Goal: Task Accomplishment & Management: Use online tool/utility

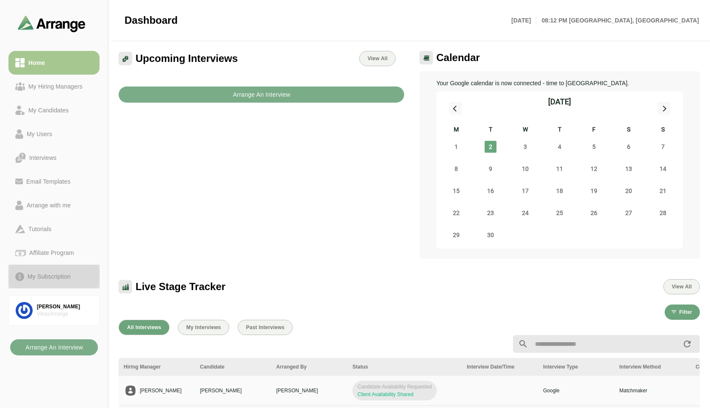
click at [51, 273] on div "My Subscription" at bounding box center [49, 276] width 50 height 10
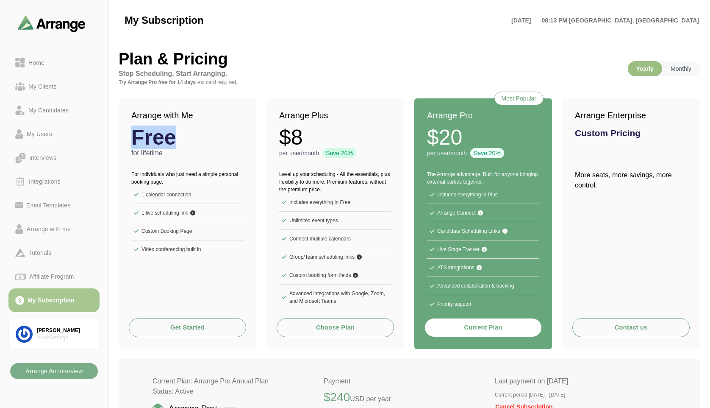
drag, startPoint x: 173, startPoint y: 141, endPoint x: 133, endPoint y: 130, distance: 41.9
click at [133, 130] on strong "Free" at bounding box center [153, 137] width 45 height 21
drag, startPoint x: 300, startPoint y: 139, endPoint x: 267, endPoint y: 133, distance: 33.6
click at [267, 133] on div "Arrange Plus $8 per user/month Save 20%" at bounding box center [335, 128] width 138 height 61
drag, startPoint x: 165, startPoint y: 137, endPoint x: 139, endPoint y: 136, distance: 25.9
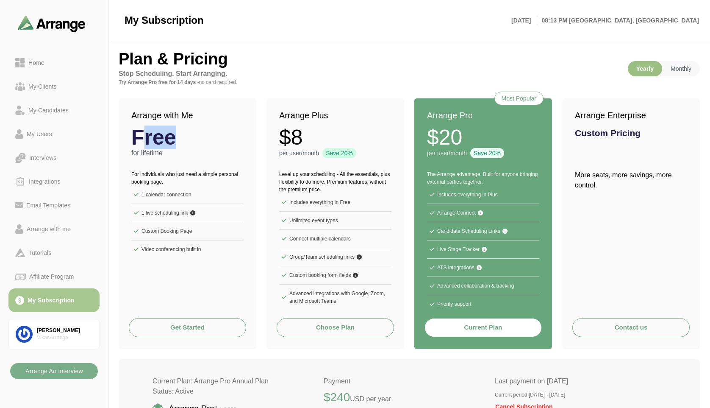
click at [139, 136] on div "Free" at bounding box center [187, 137] width 112 height 21
click at [680, 70] on p "Monthly" at bounding box center [681, 68] width 38 height 15
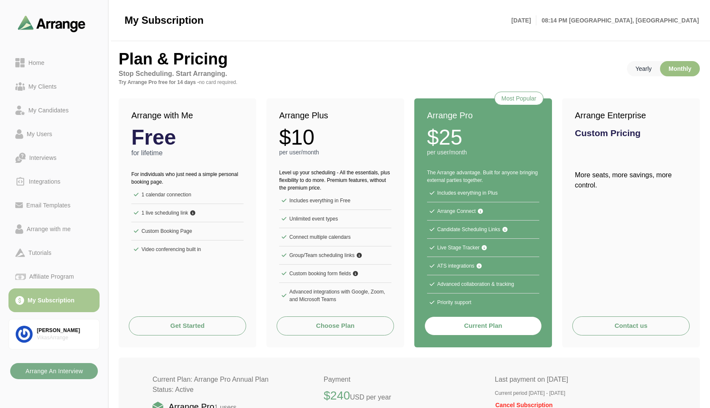
click at [646, 74] on p "Yearly" at bounding box center [643, 68] width 33 height 15
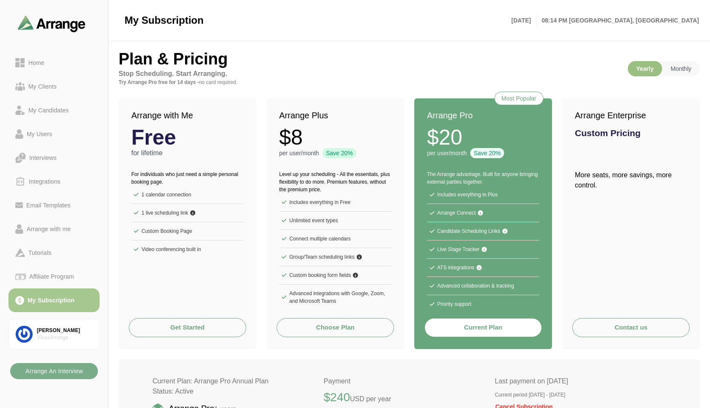
click at [625, 327] on button "Contact us" at bounding box center [630, 327] width 117 height 19
click at [407, 139] on div "Arrange with Me Free for lifetime For individuals who just need a simple person…" at bounding box center [409, 223] width 581 height 250
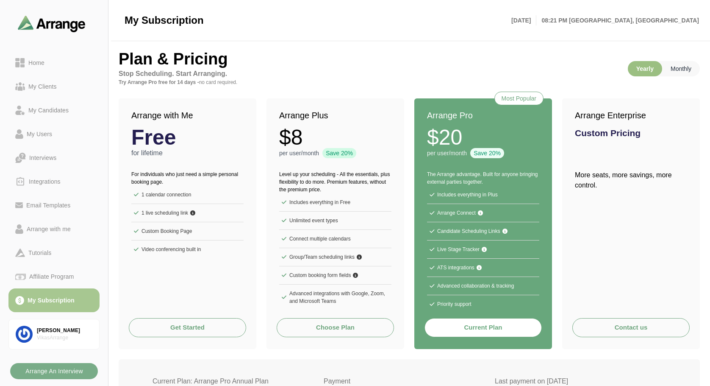
click at [683, 71] on p "Monthly" at bounding box center [681, 68] width 38 height 15
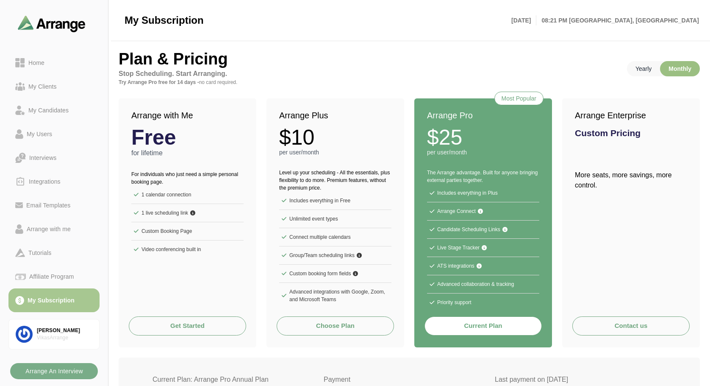
click at [651, 64] on p "Yearly" at bounding box center [643, 68] width 33 height 15
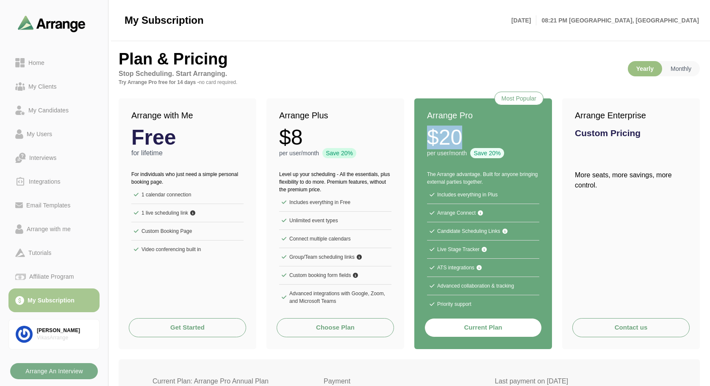
drag, startPoint x: 464, startPoint y: 137, endPoint x: 451, endPoint y: 119, distance: 22.8
click at [416, 130] on div "Most Popular Arrange Pro $20 per user/month Save 20%" at bounding box center [483, 128] width 138 height 61
click at [677, 68] on p "Monthly" at bounding box center [681, 68] width 38 height 15
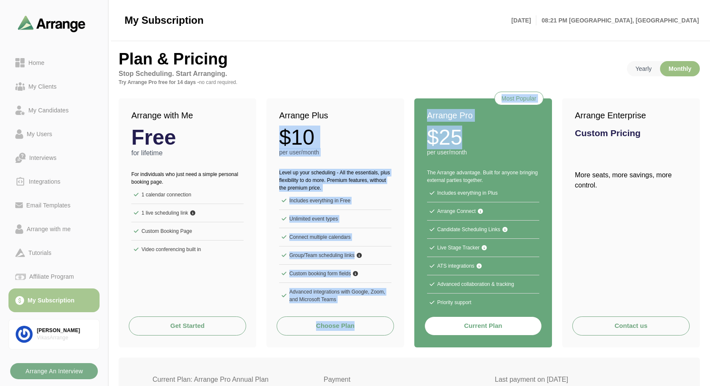
drag, startPoint x: 471, startPoint y: 137, endPoint x: 403, endPoint y: 125, distance: 68.9
click at [403, 125] on div "Arrange with Me Free for lifetime For individuals who just need a simple person…" at bounding box center [409, 222] width 581 height 249
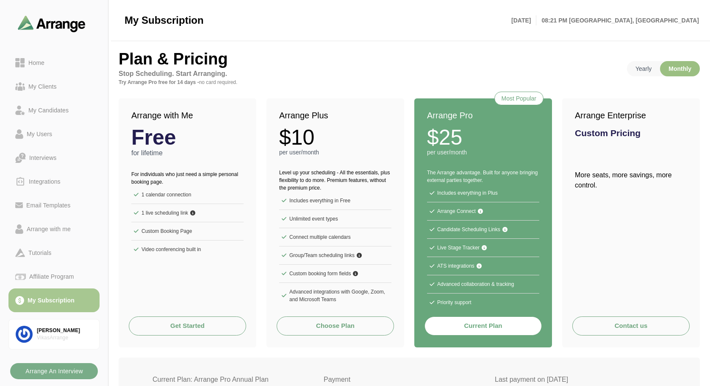
click at [449, 129] on strong "$25" at bounding box center [444, 137] width 35 height 21
click at [48, 226] on div "Arrange with me" at bounding box center [48, 229] width 51 height 10
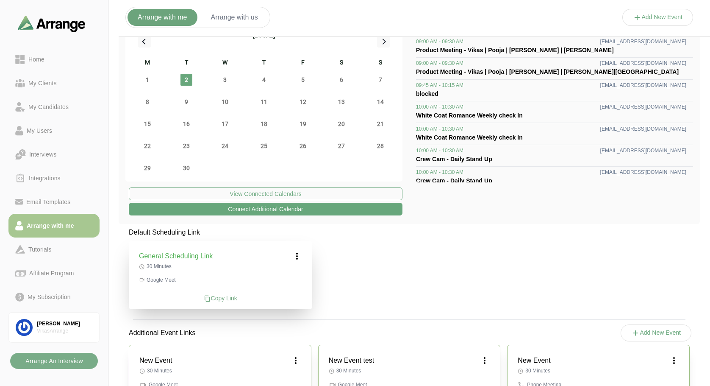
scroll to position [17, 0]
click at [639, 22] on icon at bounding box center [637, 17] width 9 height 9
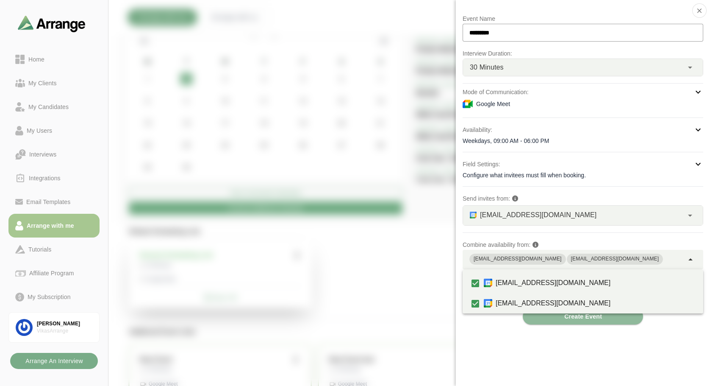
click at [593, 261] on div "vikas@byldd.com vikasshar06@gmail.com" at bounding box center [573, 259] width 221 height 19
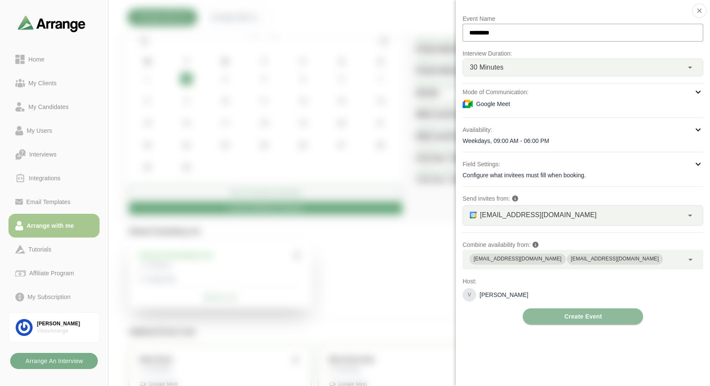
click at [518, 123] on div "Event Name ********* Interview Duration: 30 Minutes ** Mode of Communication: G…" at bounding box center [583, 169] width 241 height 311
click at [576, 316] on span "Create Event" at bounding box center [583, 316] width 38 height 16
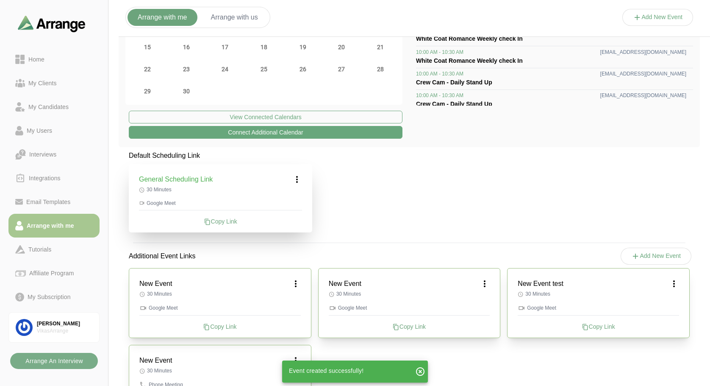
scroll to position [102, 0]
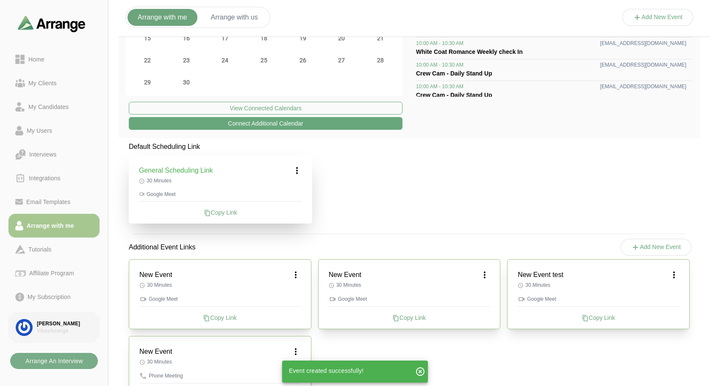
click at [51, 324] on div "[PERSON_NAME]" at bounding box center [64, 323] width 55 height 7
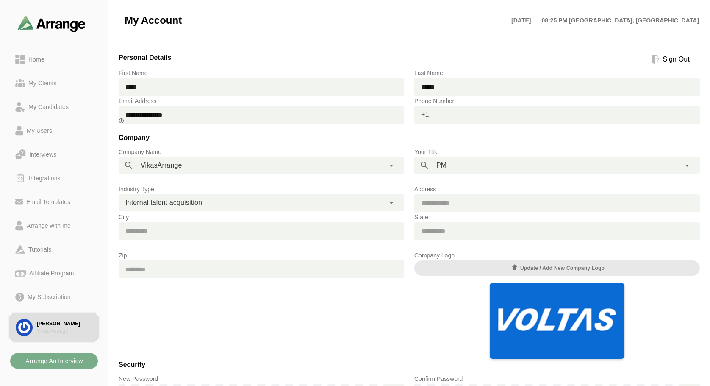
click at [434, 116] on input "text" at bounding box center [564, 115] width 271 height 18
click at [303, 299] on div "Zip" at bounding box center [262, 304] width 296 height 119
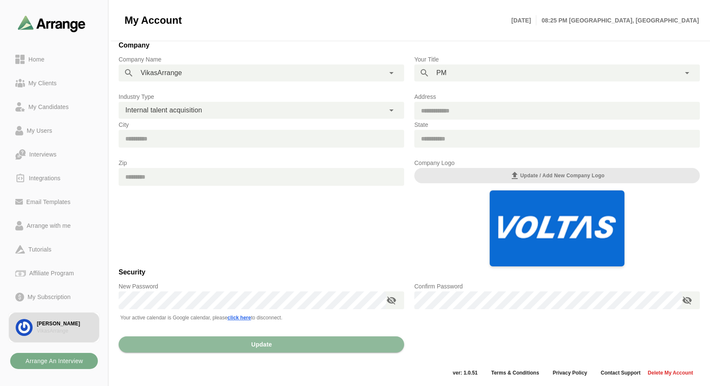
scroll to position [93, 0]
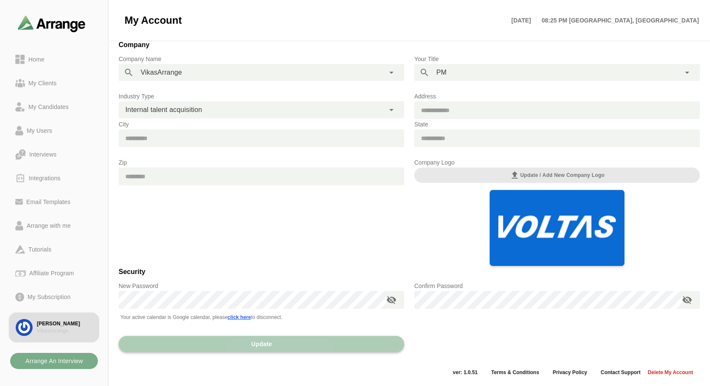
click at [266, 350] on span "Update" at bounding box center [261, 344] width 21 height 16
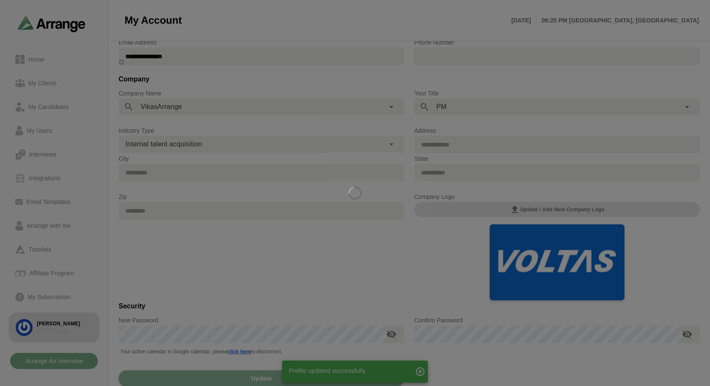
scroll to position [59, 0]
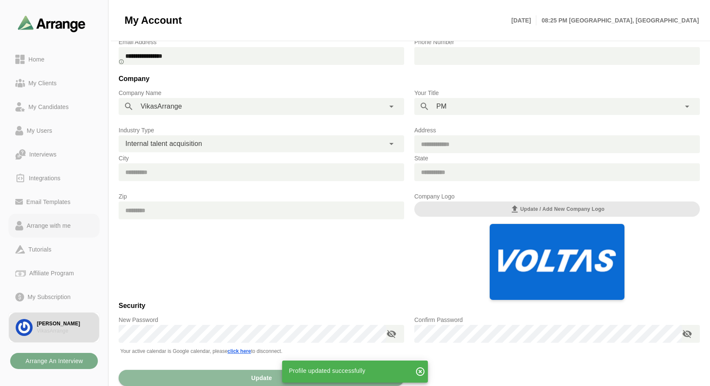
click at [50, 221] on div "Arrange with me" at bounding box center [48, 225] width 51 height 10
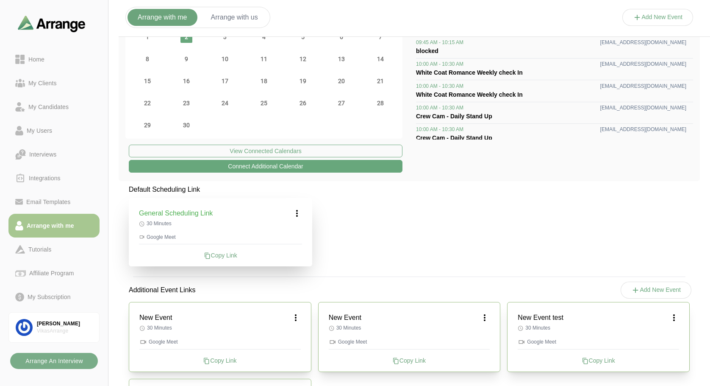
click at [640, 17] on icon at bounding box center [637, 17] width 9 height 9
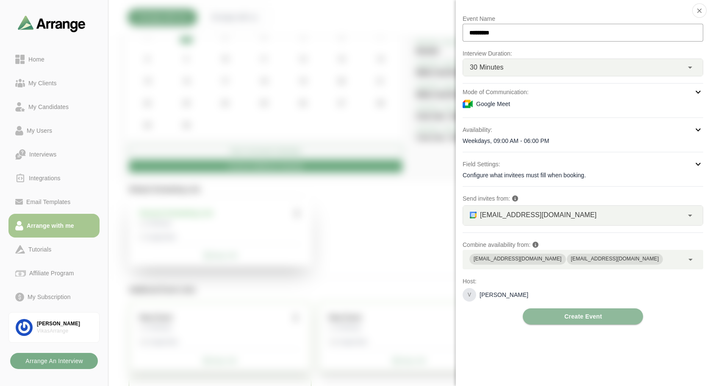
click at [637, 108] on div "Google Meet" at bounding box center [583, 104] width 241 height 10
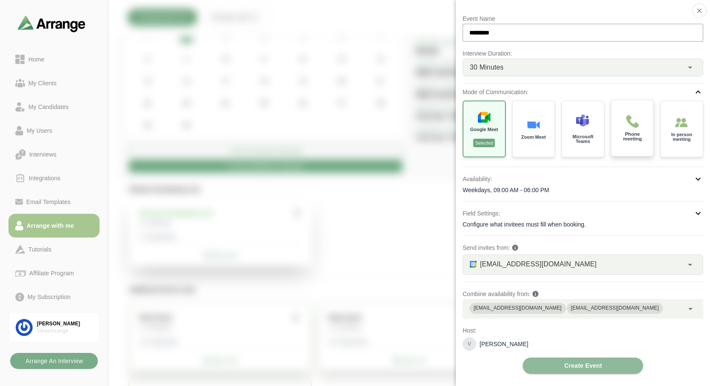
click at [630, 128] on div "Phone meeting" at bounding box center [632, 128] width 44 height 59
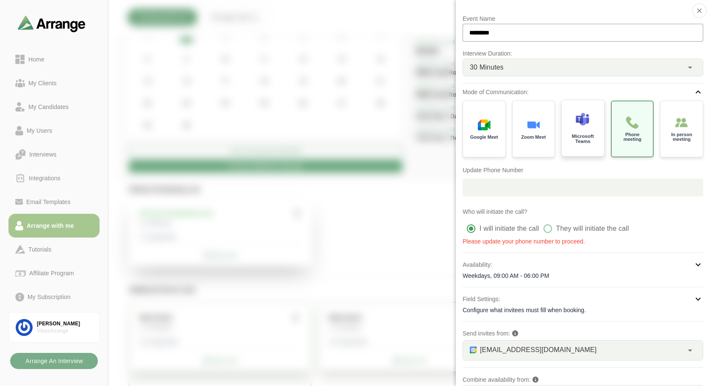
click at [592, 134] on p "Microsoft Teams" at bounding box center [583, 139] width 30 height 10
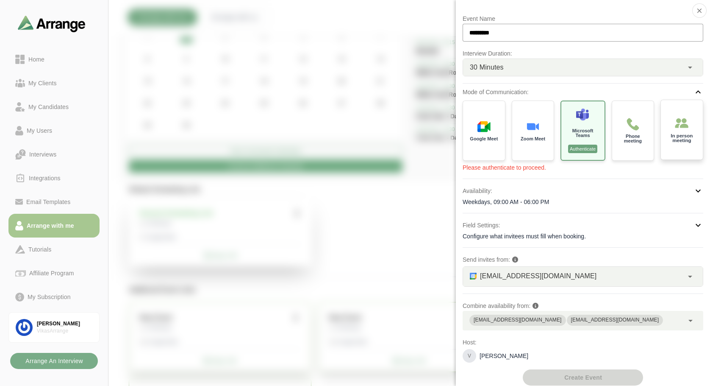
click at [678, 138] on p "In person meeting" at bounding box center [682, 138] width 30 height 10
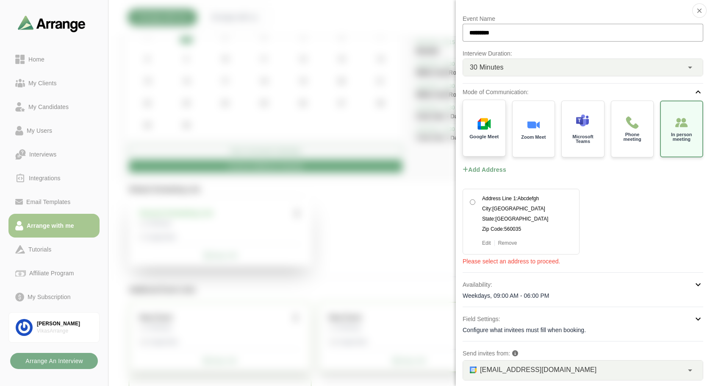
click at [485, 135] on p "Google Meet" at bounding box center [483, 136] width 29 height 5
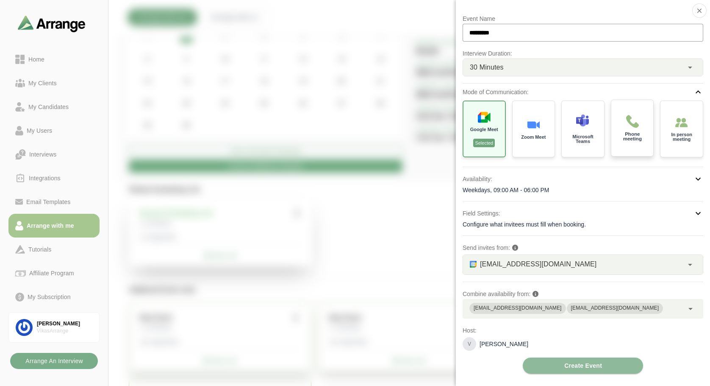
click at [616, 138] on div "Phone meeting" at bounding box center [632, 128] width 44 height 59
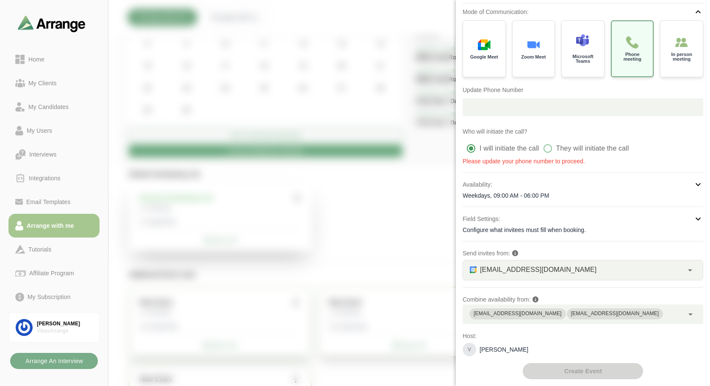
scroll to position [76, 0]
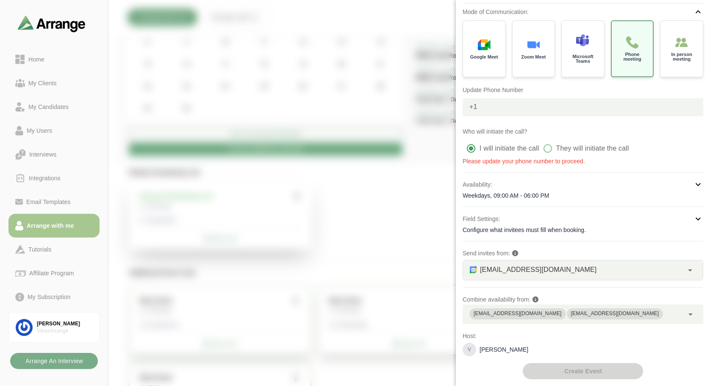
click at [504, 111] on input "text" at bounding box center [590, 107] width 226 height 18
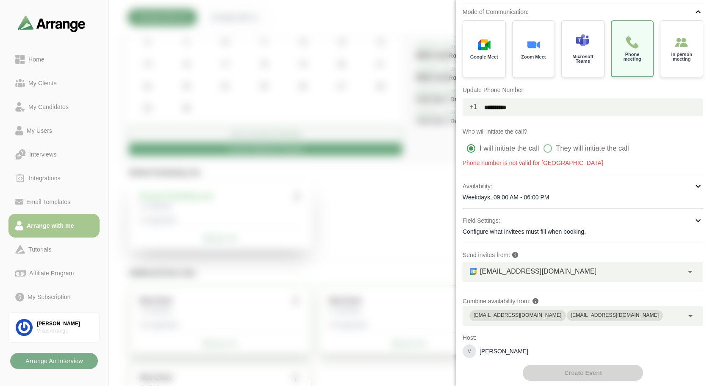
click at [543, 119] on div "**********" at bounding box center [583, 87] width 241 height 160
click at [529, 104] on input "**********" at bounding box center [590, 107] width 226 height 18
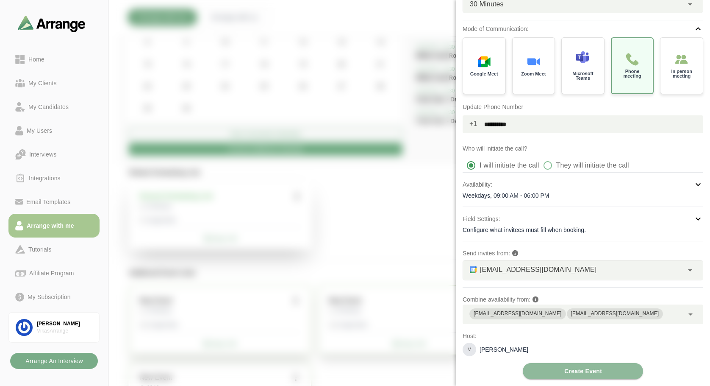
scroll to position [80, 0]
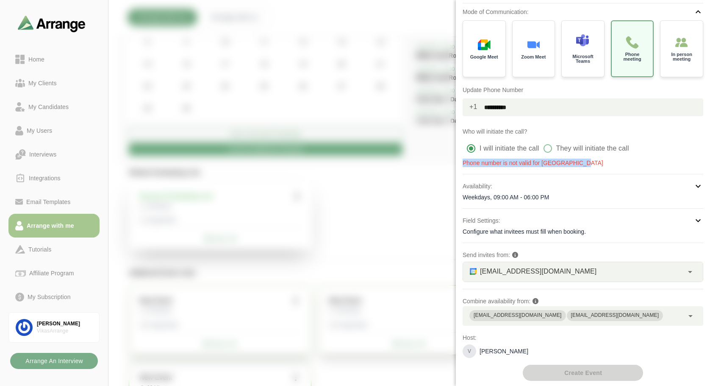
drag, startPoint x: 579, startPoint y: 161, endPoint x: 518, endPoint y: 158, distance: 61.5
click at [518, 158] on div "**********" at bounding box center [583, 87] width 241 height 160
click at [523, 108] on input "**********" at bounding box center [590, 107] width 226 height 18
click at [474, 109] on span "+1" at bounding box center [470, 106] width 15 height 17
type input "*"
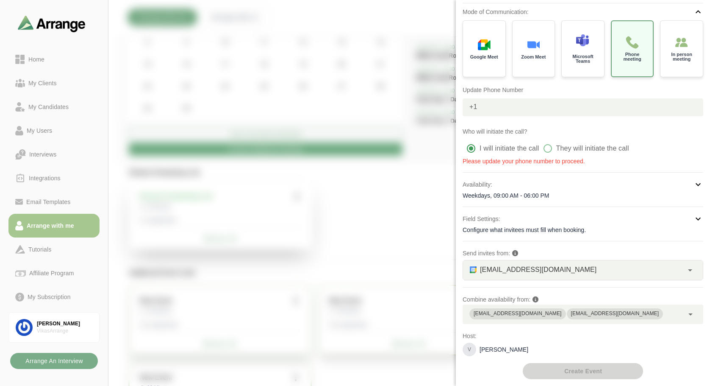
click at [472, 106] on span "+1" at bounding box center [470, 106] width 15 height 17
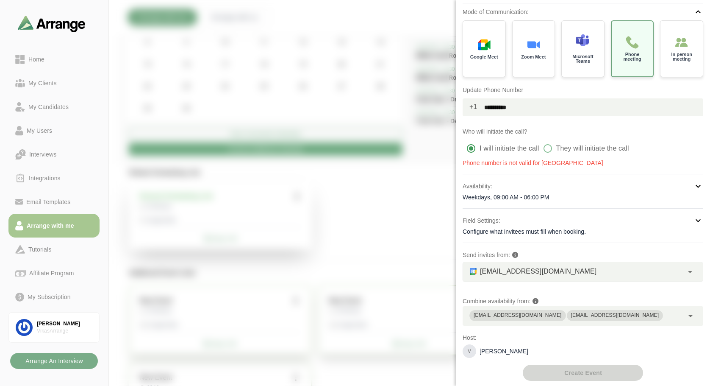
click at [546, 164] on p "Phone number is not valid for United States" at bounding box center [583, 162] width 241 height 8
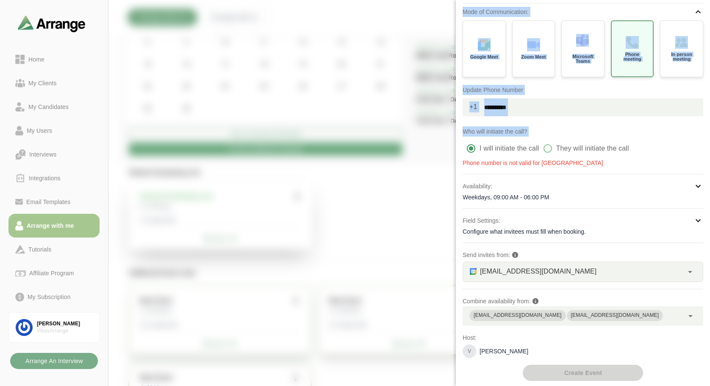
click at [546, 164] on p "Phone number is not valid for United States" at bounding box center [583, 162] width 241 height 8
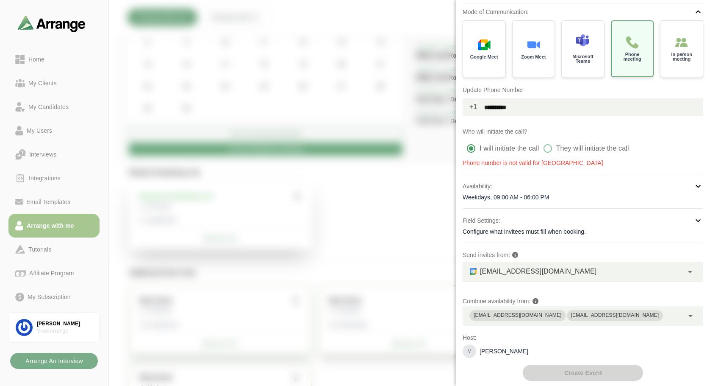
click at [521, 111] on input "**********" at bounding box center [590, 107] width 226 height 18
type input "*"
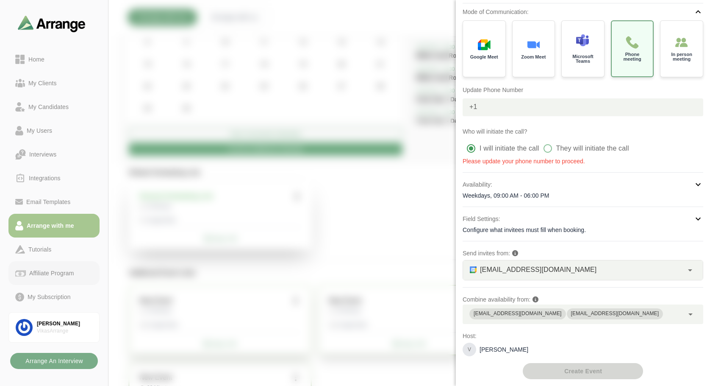
click at [36, 279] on link "Affiliate Program" at bounding box center [53, 273] width 91 height 24
click at [51, 320] on div "[PERSON_NAME]" at bounding box center [64, 323] width 55 height 7
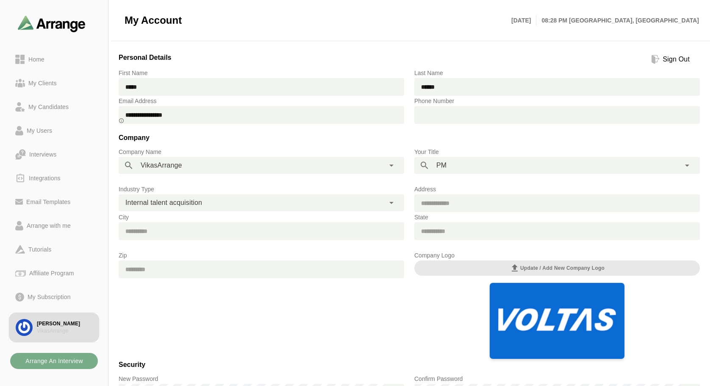
click at [438, 110] on input "text" at bounding box center [564, 115] width 271 height 18
type input "*"
click at [36, 60] on div "Home" at bounding box center [36, 59] width 23 height 10
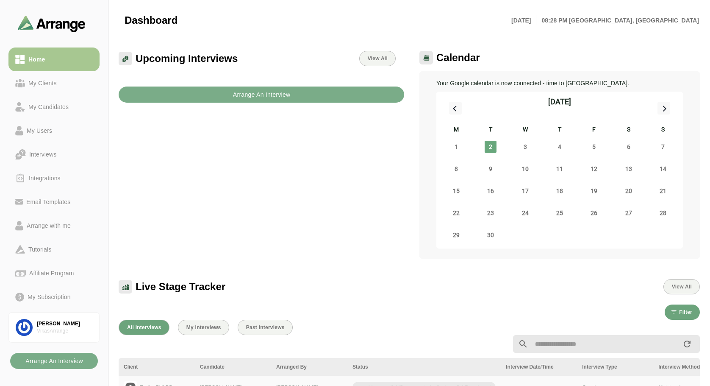
click at [227, 152] on div "Upcoming Interviews View All Arrange An Interview" at bounding box center [262, 155] width 296 height 218
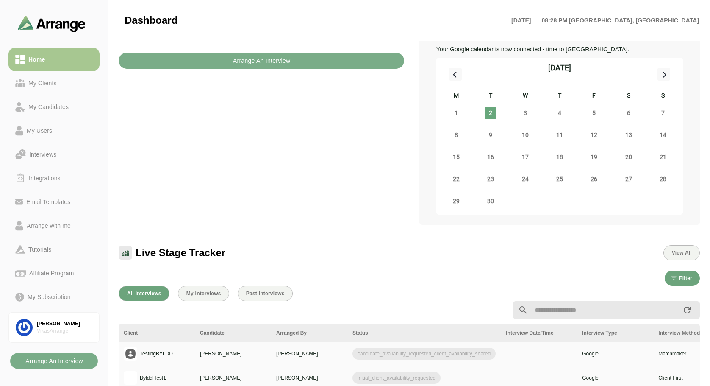
scroll to position [51, 0]
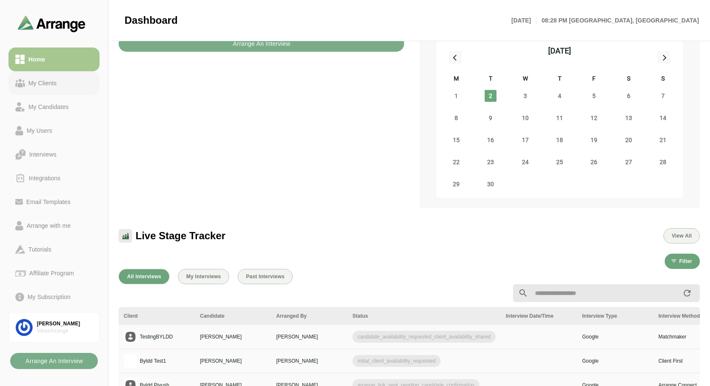
click at [49, 86] on div "My Clients" at bounding box center [42, 83] width 35 height 10
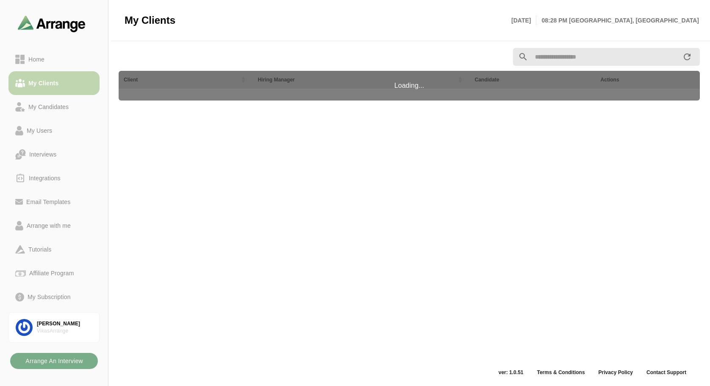
scroll to position [3, 0]
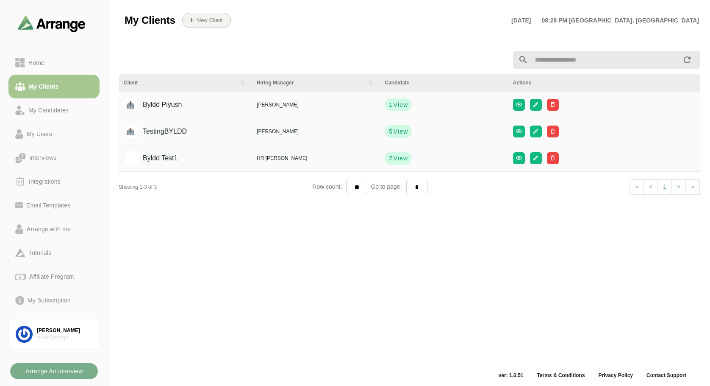
click at [380, 79] on th "Hiring Manager" at bounding box center [444, 83] width 128 height 18
click at [54, 327] on div "[PERSON_NAME]" at bounding box center [64, 330] width 55 height 7
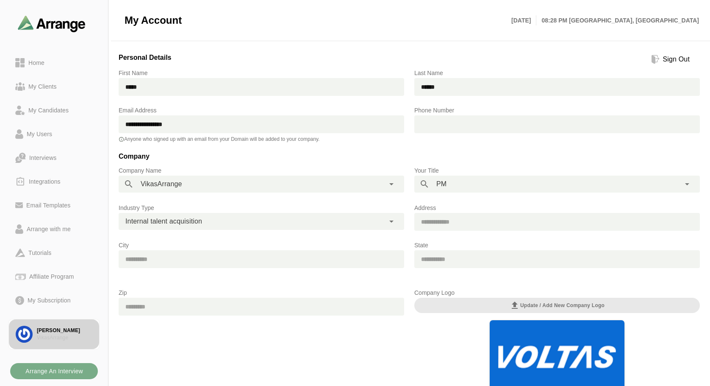
click at [57, 324] on link "Vikas Sharma VikasArrange" at bounding box center [53, 334] width 91 height 31
click at [436, 116] on input "text" at bounding box center [564, 124] width 271 height 18
type input "*"
click at [213, 344] on div "Zip" at bounding box center [262, 341] width 296 height 119
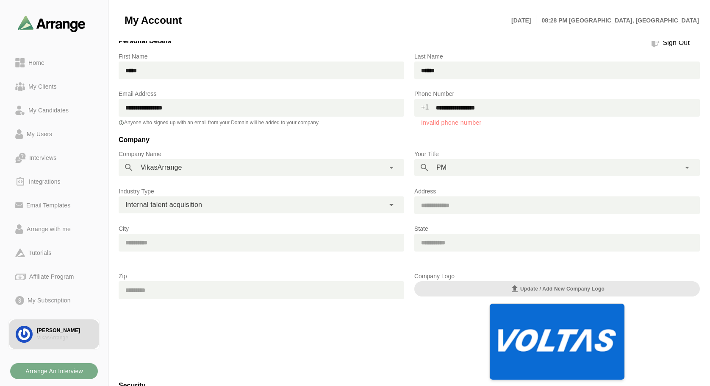
scroll to position [4, 0]
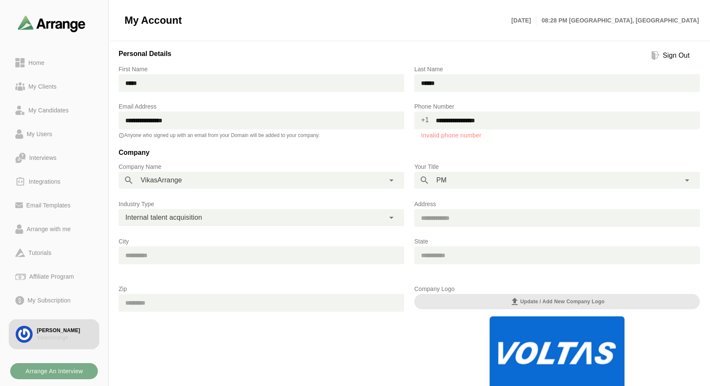
click at [501, 122] on input "**********" at bounding box center [564, 120] width 271 height 18
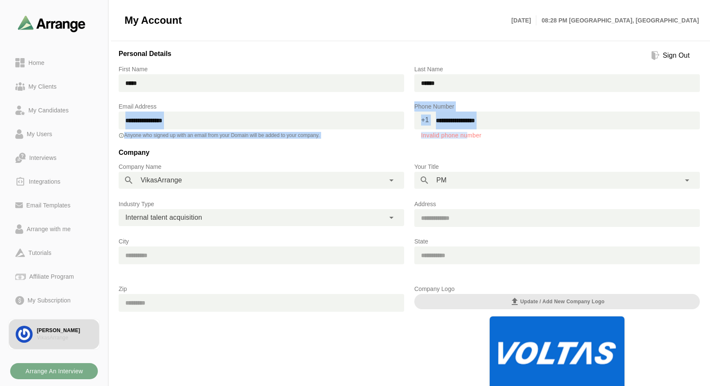
drag, startPoint x: 469, startPoint y: 136, endPoint x: 396, endPoint y: 128, distance: 73.8
click at [396, 128] on div "**********" at bounding box center [409, 119] width 591 height 47
click at [413, 132] on div "**********" at bounding box center [557, 119] width 296 height 47
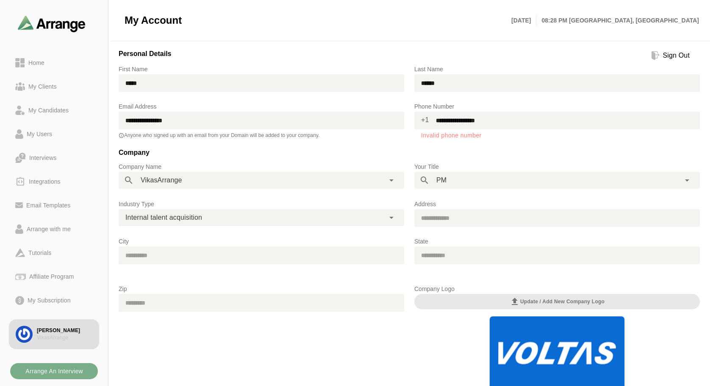
click at [447, 135] on div "Invalid phone number" at bounding box center [557, 135] width 272 height 5
drag, startPoint x: 487, startPoint y: 137, endPoint x: 416, endPoint y: 134, distance: 71.2
click at [416, 134] on div "Invalid phone number" at bounding box center [557, 133] width 286 height 9
click at [421, 136] on div "Invalid phone number" at bounding box center [557, 135] width 272 height 5
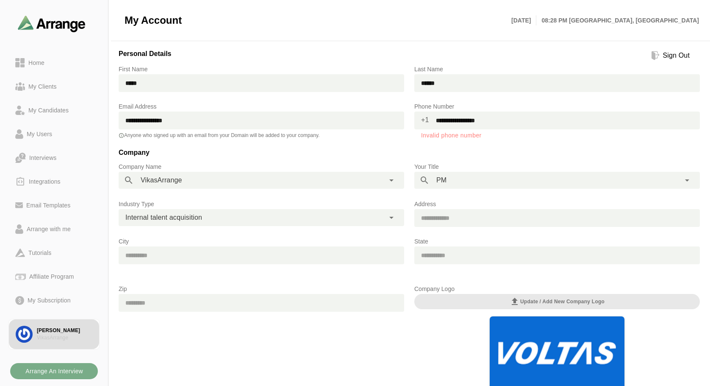
click at [499, 120] on input "**********" at bounding box center [564, 120] width 271 height 18
click at [425, 122] on span "+1" at bounding box center [421, 119] width 15 height 17
type input "*"
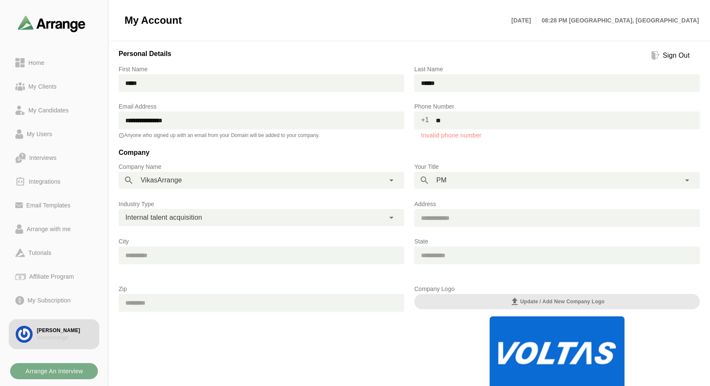
type input "*"
type input "**********"
click at [427, 136] on div at bounding box center [557, 136] width 272 height 6
click at [410, 143] on div "**********" at bounding box center [557, 119] width 296 height 47
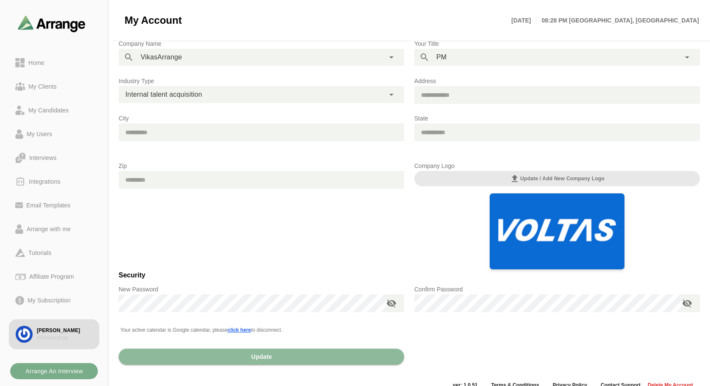
scroll to position [139, 0]
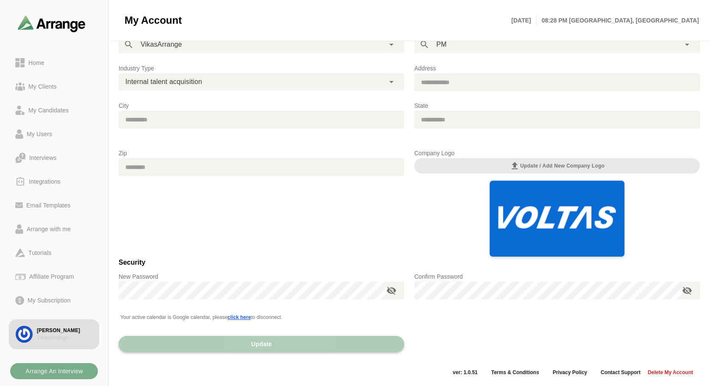
click at [233, 338] on button "Update" at bounding box center [262, 344] width 286 height 16
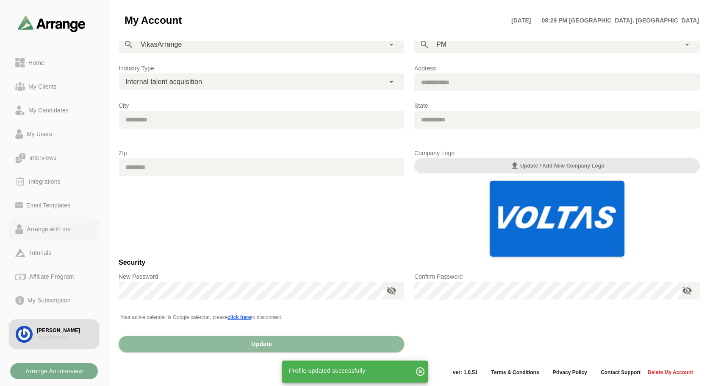
click at [44, 231] on div "Arrange with me" at bounding box center [48, 229] width 51 height 10
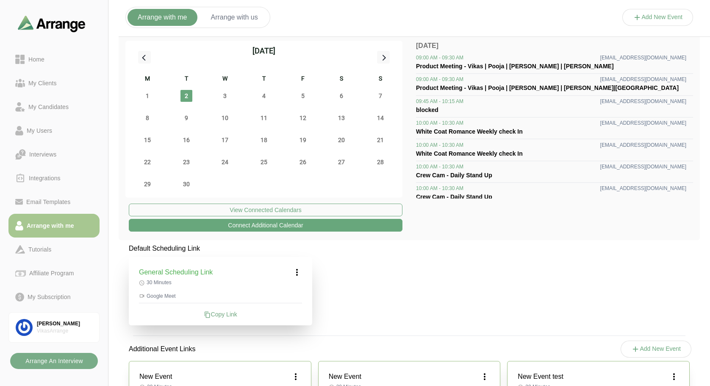
click at [649, 18] on button "Add New Event" at bounding box center [657, 17] width 71 height 17
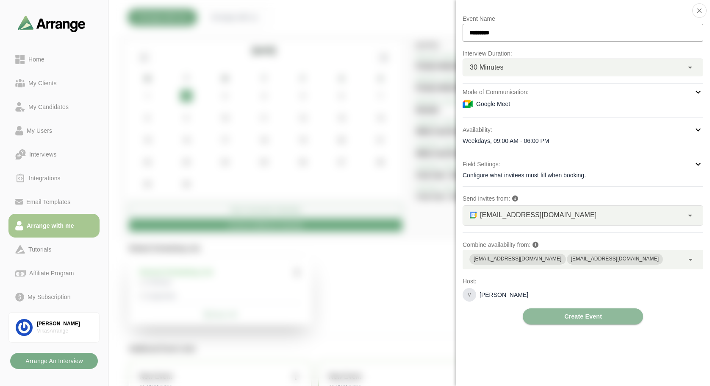
click at [622, 26] on div at bounding box center [657, 26] width 71 height 0
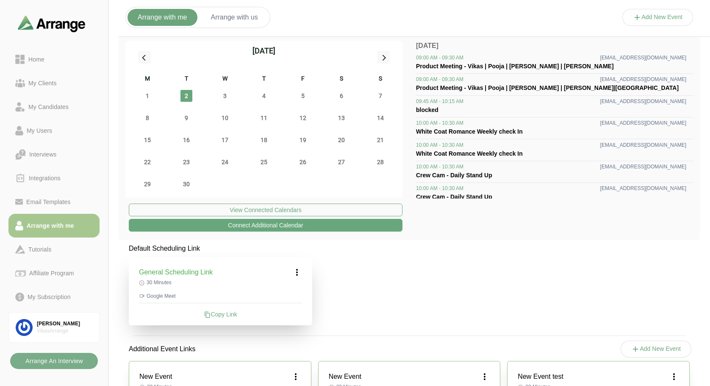
click at [644, 25] on button "Add New Event" at bounding box center [657, 17] width 71 height 17
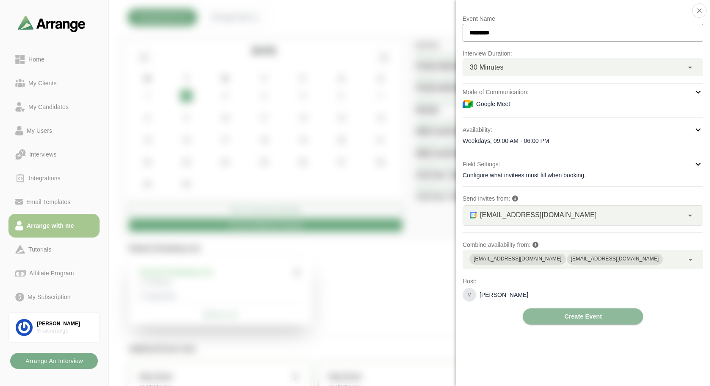
click at [622, 26] on div at bounding box center [657, 26] width 71 height 0
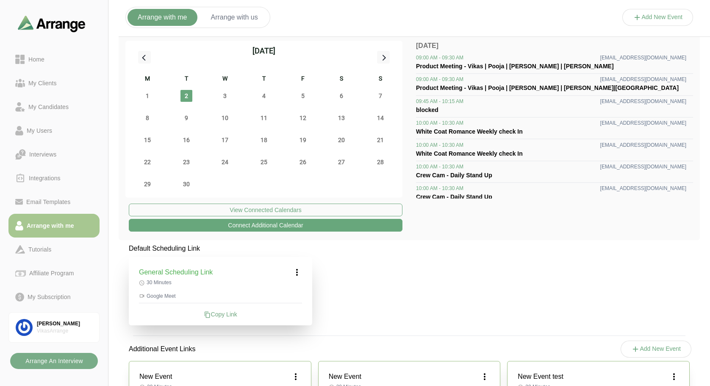
click at [438, 230] on div "September 2025 M T W T F S S 1 2 3 4 5 6 7 8 9 10 11 12 13 14 15 16 17 18 19 20…" at bounding box center [409, 137] width 581 height 206
click at [664, 19] on button "Add New Event" at bounding box center [657, 17] width 71 height 17
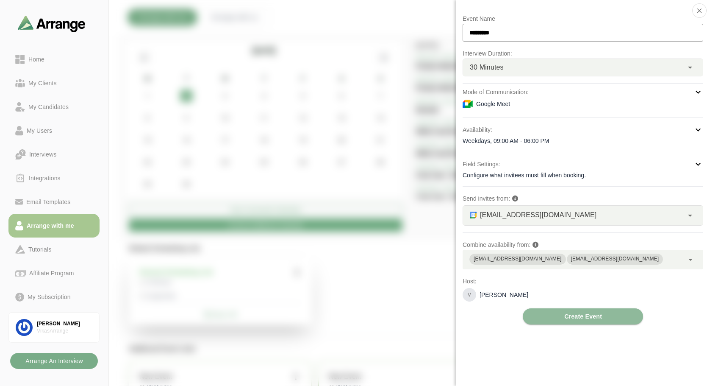
click at [634, 261] on div "vikas@byldd.com vikasshar06@gmail.com" at bounding box center [573, 259] width 221 height 19
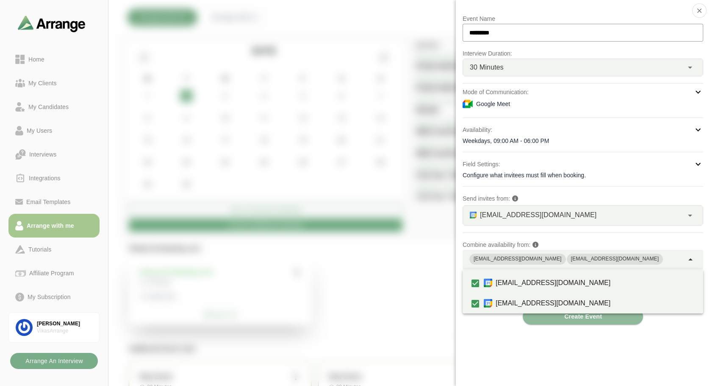
click at [634, 261] on div "vikas@byldd.com vikasshar06@gmail.com" at bounding box center [573, 259] width 221 height 19
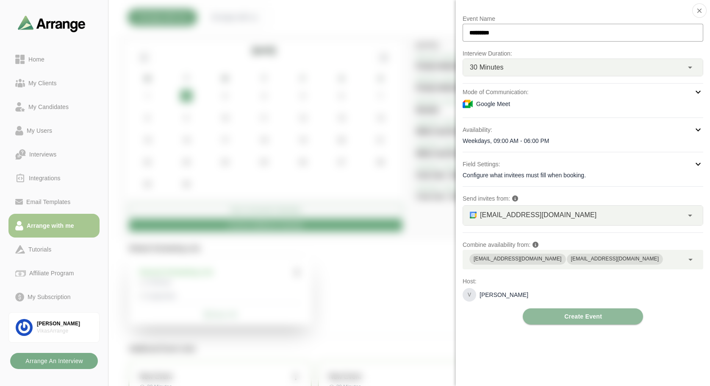
click at [622, 26] on div at bounding box center [657, 26] width 71 height 0
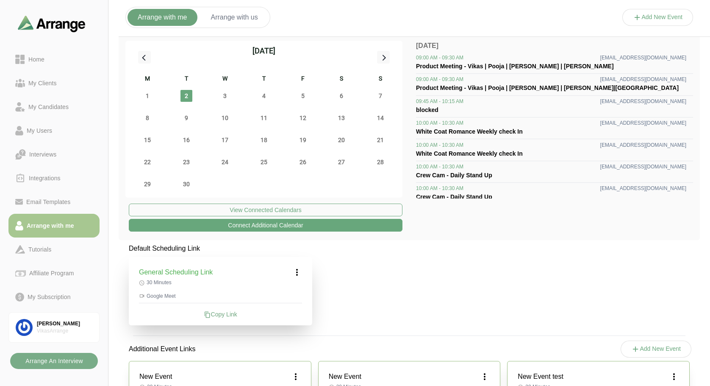
click at [652, 21] on button "Add New Event" at bounding box center [657, 17] width 71 height 17
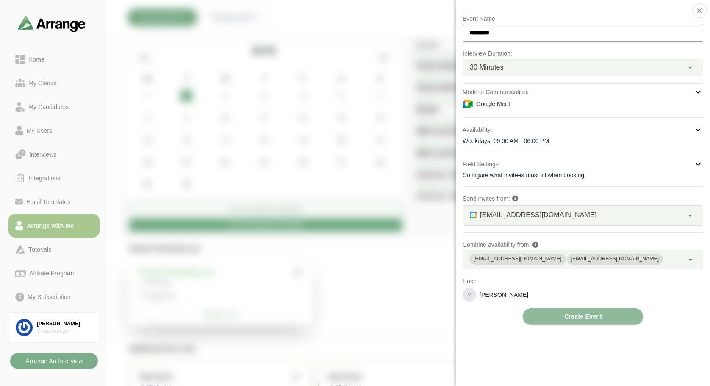
click at [622, 26] on div at bounding box center [657, 26] width 71 height 0
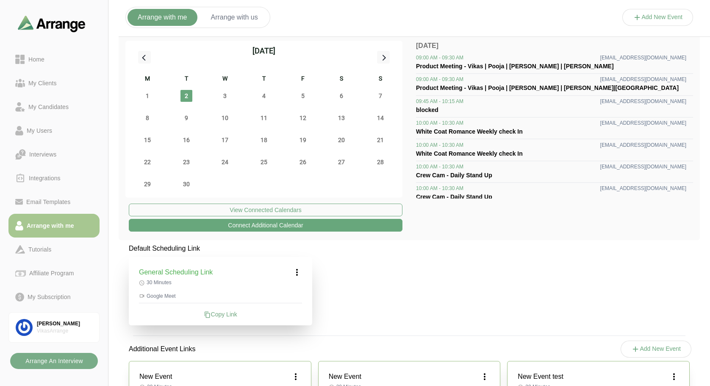
click at [649, 19] on button "Add New Event" at bounding box center [657, 17] width 71 height 17
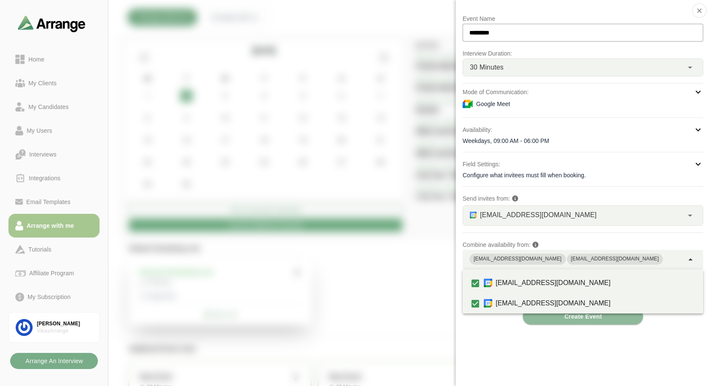
click at [614, 259] on div "vikas@byldd.com vikasshar06@gmail.com" at bounding box center [573, 259] width 221 height 19
click at [490, 327] on div "Event Name ********* Interview Duration: 30 Minutes ** Mode of Communication: G…" at bounding box center [583, 193] width 254 height 386
click at [641, 259] on div "vikas@byldd.com vikasshar06@gmail.com" at bounding box center [573, 259] width 221 height 19
click at [496, 356] on div "Event Name ********* Interview Duration: 30 Minutes ** Mode of Communication: G…" at bounding box center [583, 193] width 254 height 386
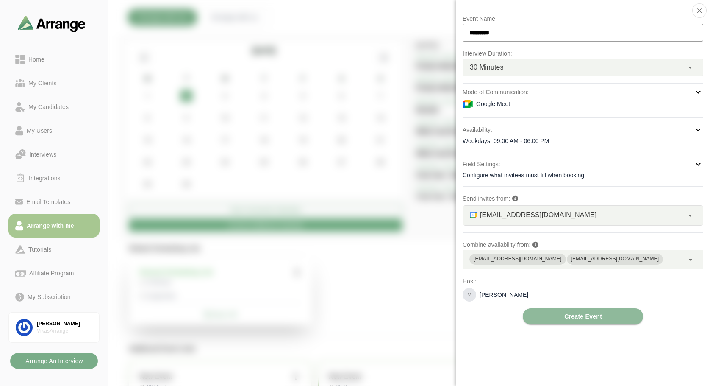
click at [622, 26] on div at bounding box center [657, 26] width 71 height 0
